Goal: Task Accomplishment & Management: Manage account settings

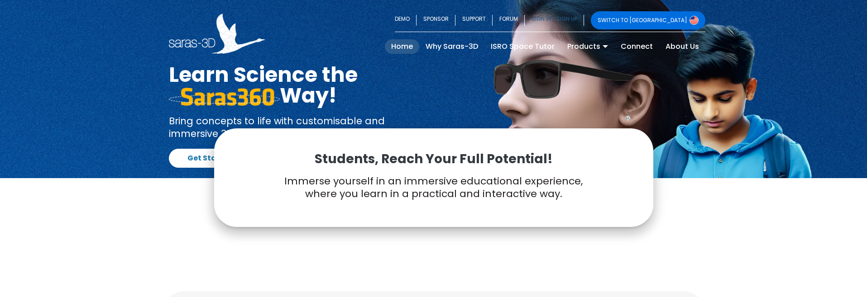
click at [584, 16] on link "SIGN IN / SIGN UP" at bounding box center [554, 20] width 59 height 18
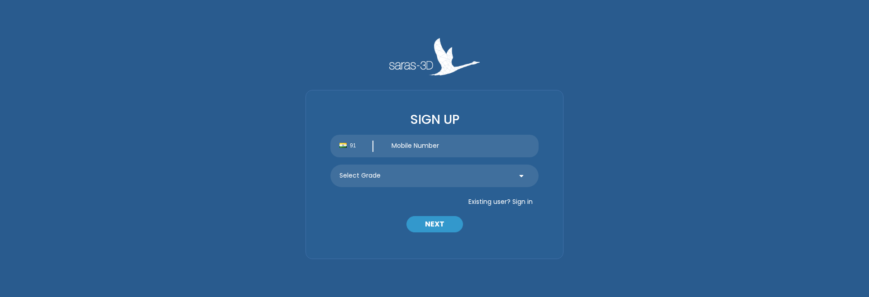
type input "siddharth."
click at [521, 199] on button "Existing user? Sign in" at bounding box center [501, 202] width 76 height 14
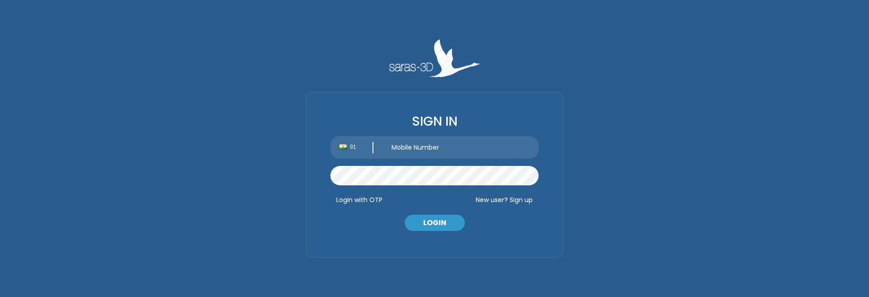
click at [413, 145] on input "text" at bounding box center [461, 147] width 156 height 23
type input "7990839029"
click at [449, 224] on button "LOGIN" at bounding box center [435, 223] width 60 height 16
